Goal: Task Accomplishment & Management: Manage account settings

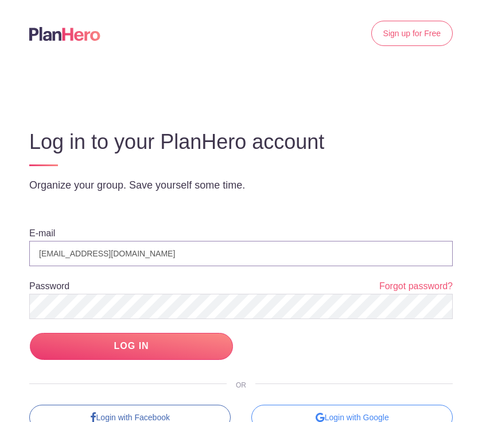
type input "[EMAIL_ADDRESS][DOMAIN_NAME]"
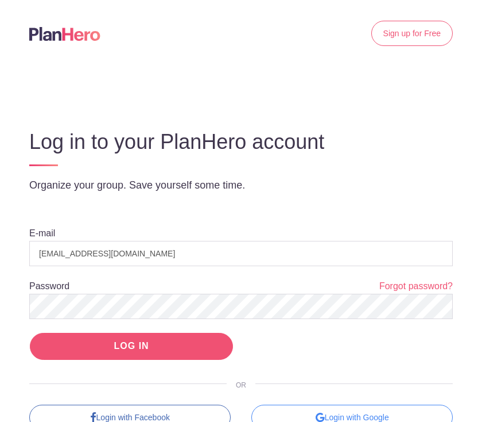
click at [141, 339] on input "LOG IN" at bounding box center [131, 346] width 203 height 27
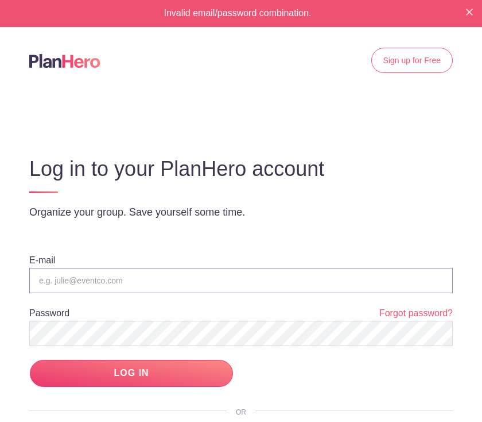
click at [78, 280] on input "email" at bounding box center [241, 280] width 424 height 25
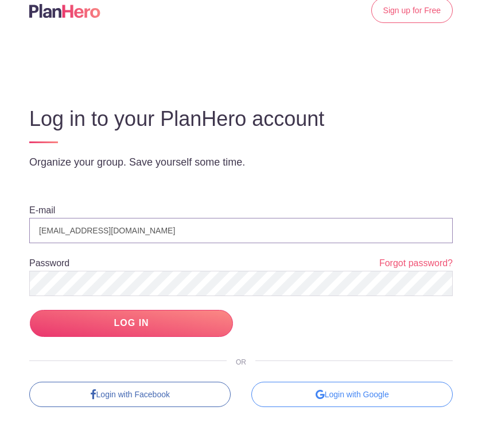
scroll to position [48, 0]
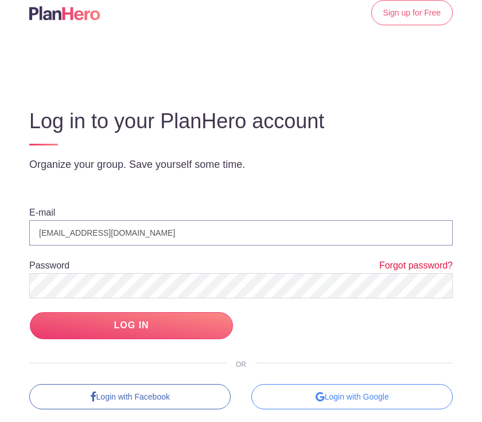
type input "[EMAIL_ADDRESS][DOMAIN_NAME]"
click at [414, 268] on link "Forgot password?" at bounding box center [417, 265] width 74 height 13
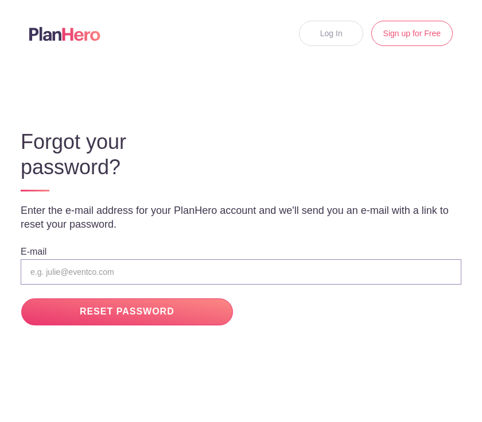
click at [76, 272] on input "email" at bounding box center [241, 271] width 441 height 25
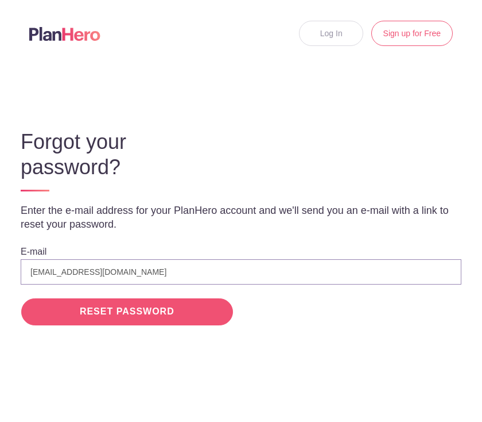
type input "[EMAIL_ADDRESS][DOMAIN_NAME]"
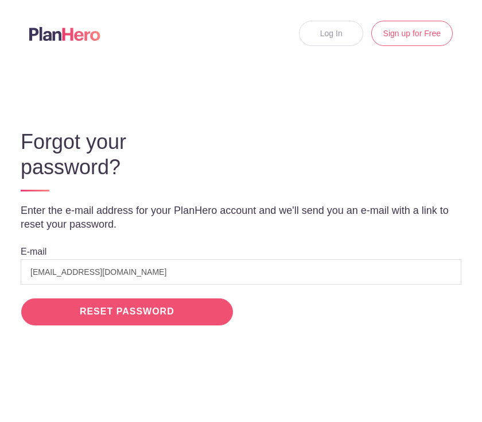
click at [199, 306] on input "RESET PASSWORD" at bounding box center [127, 311] width 212 height 27
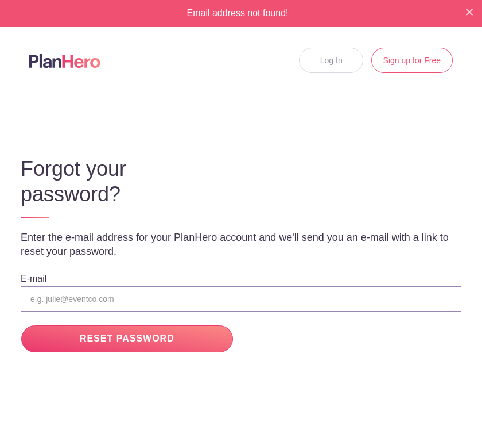
click at [52, 293] on input "email" at bounding box center [241, 298] width 441 height 25
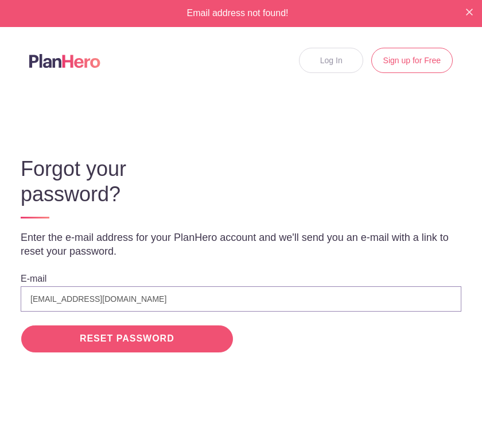
type input "[EMAIL_ADDRESS][DOMAIN_NAME]"
click at [192, 338] on input "RESET PASSWORD" at bounding box center [127, 338] width 212 height 27
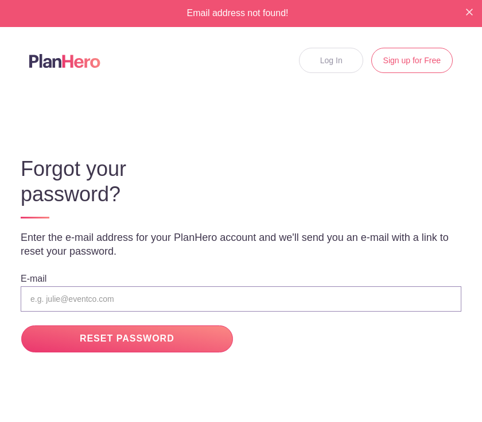
click at [59, 290] on input "email" at bounding box center [241, 298] width 441 height 25
click at [339, 56] on link "Log In" at bounding box center [331, 60] width 64 height 25
